Goal: Task Accomplishment & Management: Manage account settings

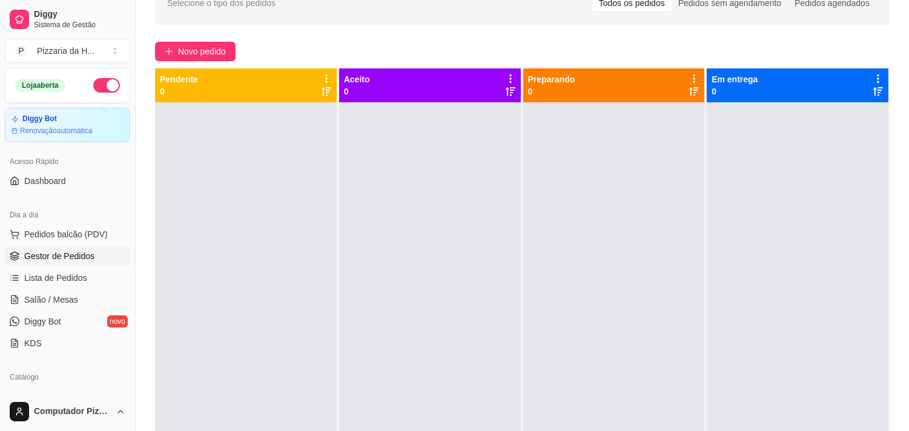
scroll to position [67, 0]
click at [93, 82] on button "button" at bounding box center [106, 85] width 27 height 15
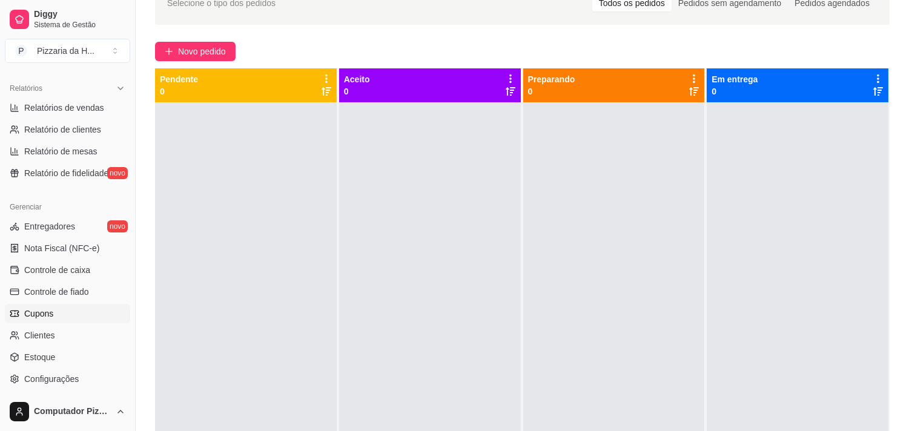
scroll to position [403, 0]
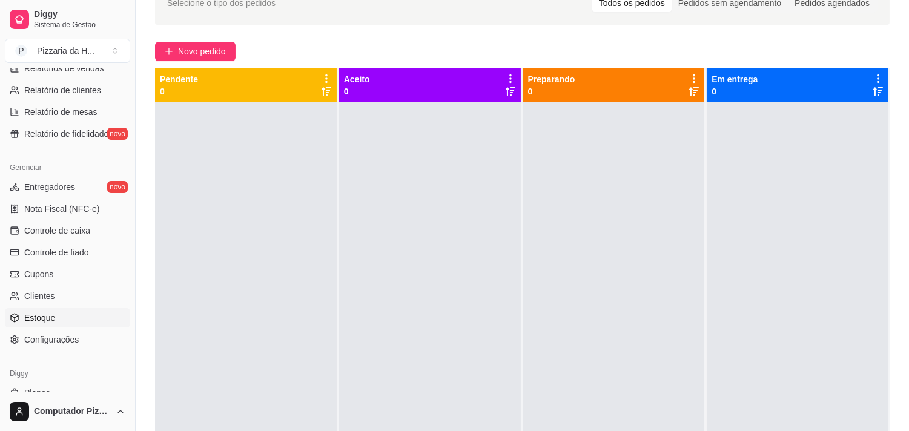
click at [46, 317] on span "Estoque" at bounding box center [39, 318] width 31 height 12
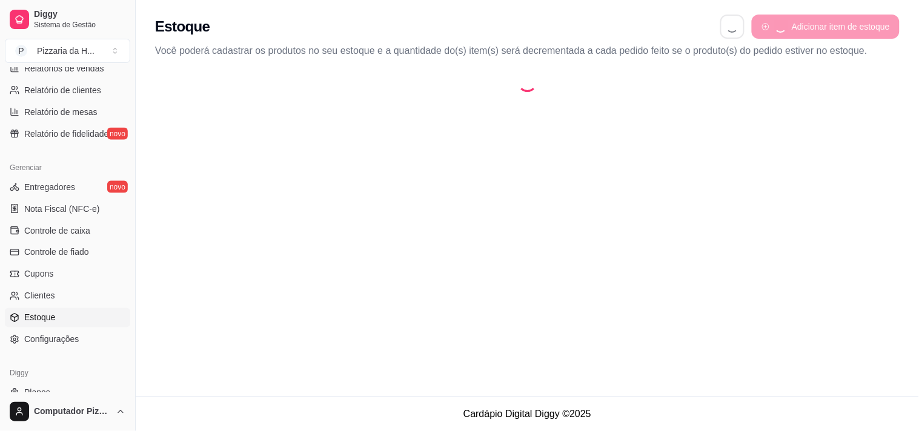
select select "QUANTITY_ORDER"
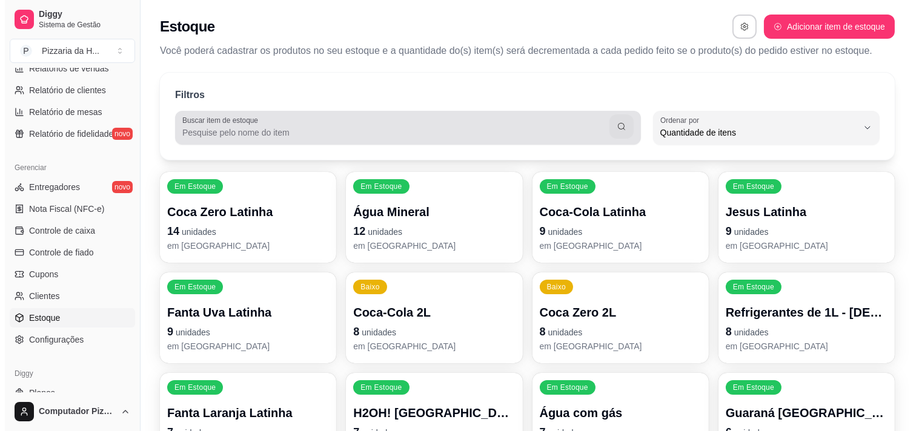
scroll to position [11, 0]
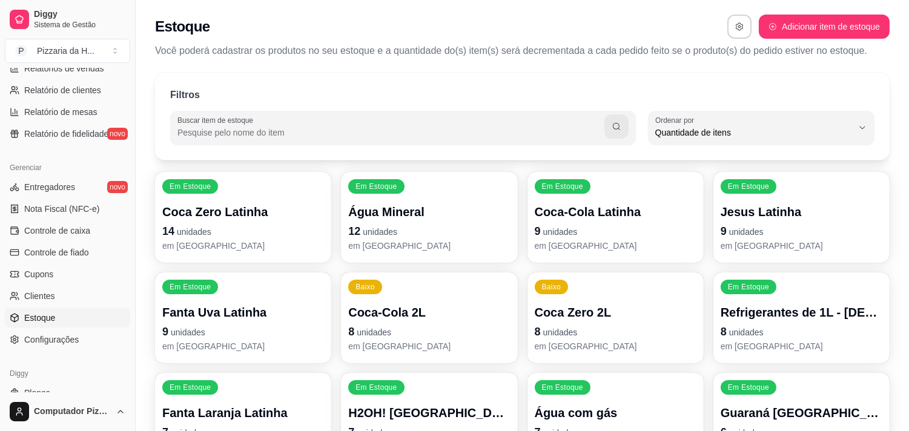
click at [243, 128] on input "Buscar item de estoque" at bounding box center [390, 133] width 427 height 12
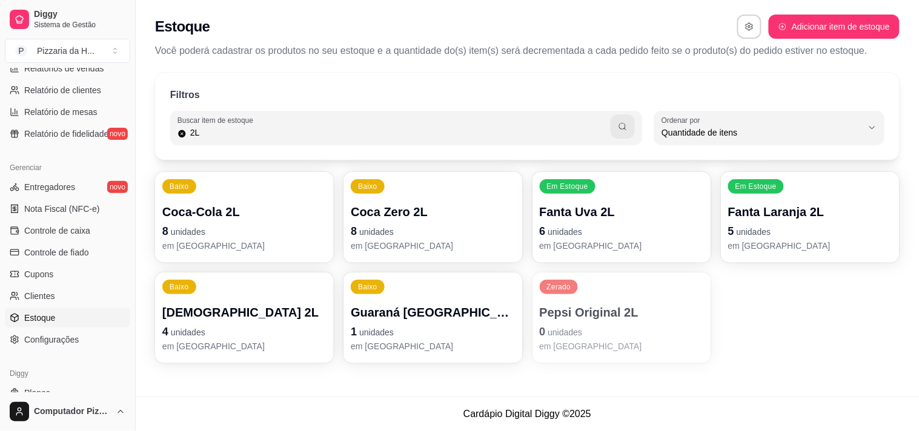
type input "2"
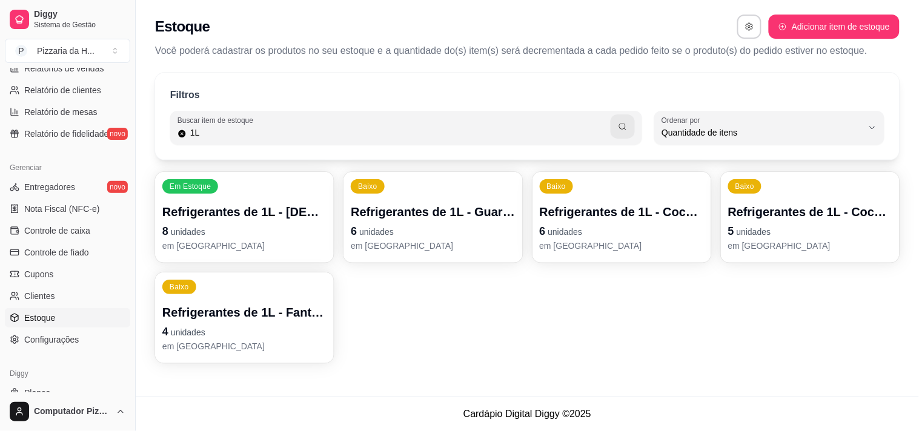
type input "1"
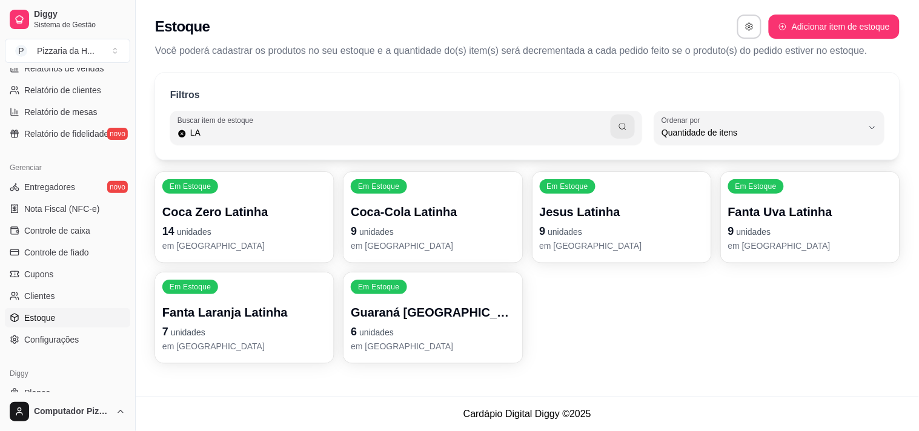
type input "L"
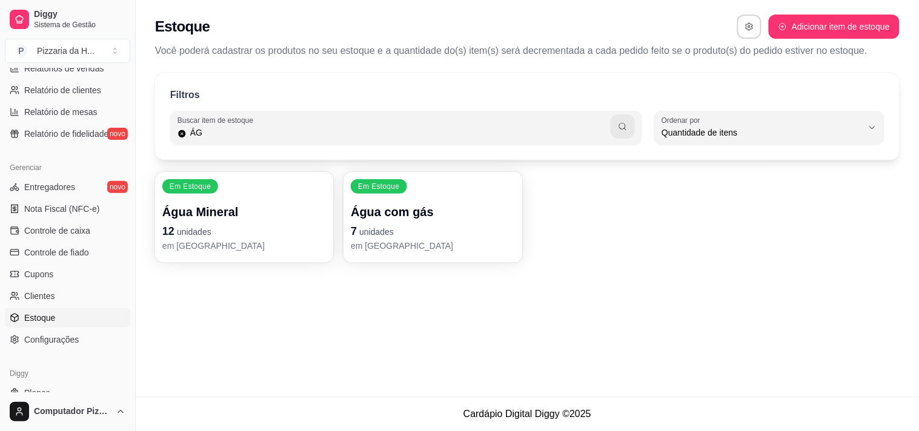
type input "Á"
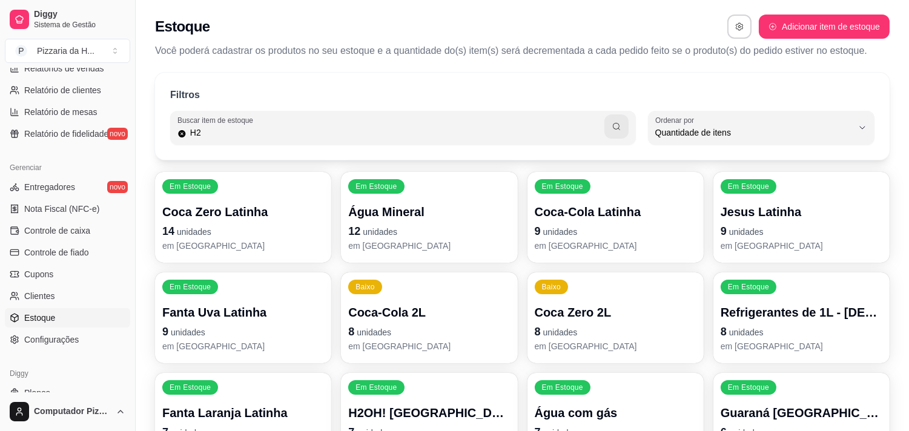
type input "H2"
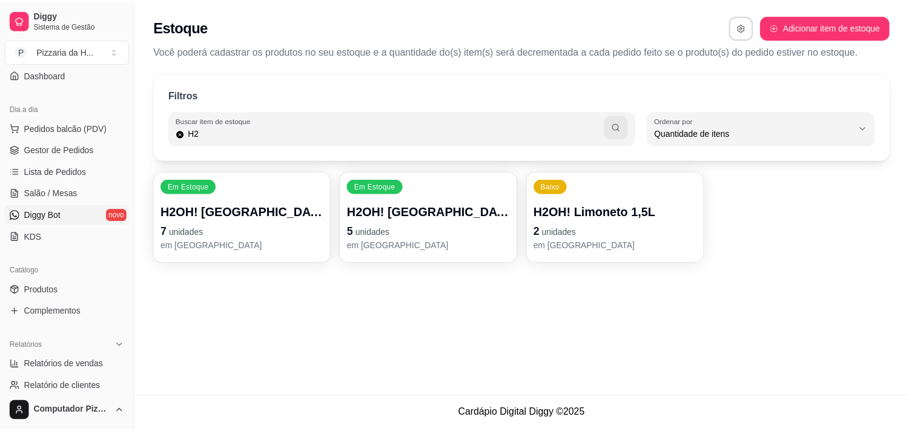
scroll to position [67, 0]
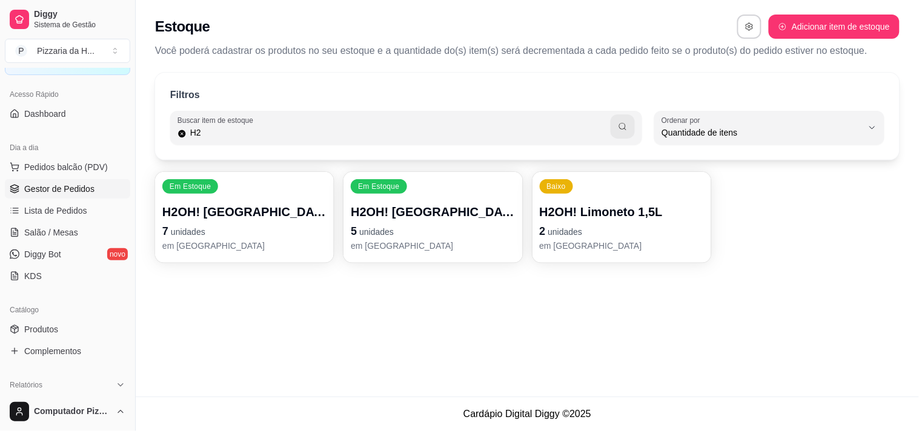
click at [84, 188] on span "Gestor de Pedidos" at bounding box center [59, 189] width 70 height 12
